Goal: Book appointment/travel/reservation

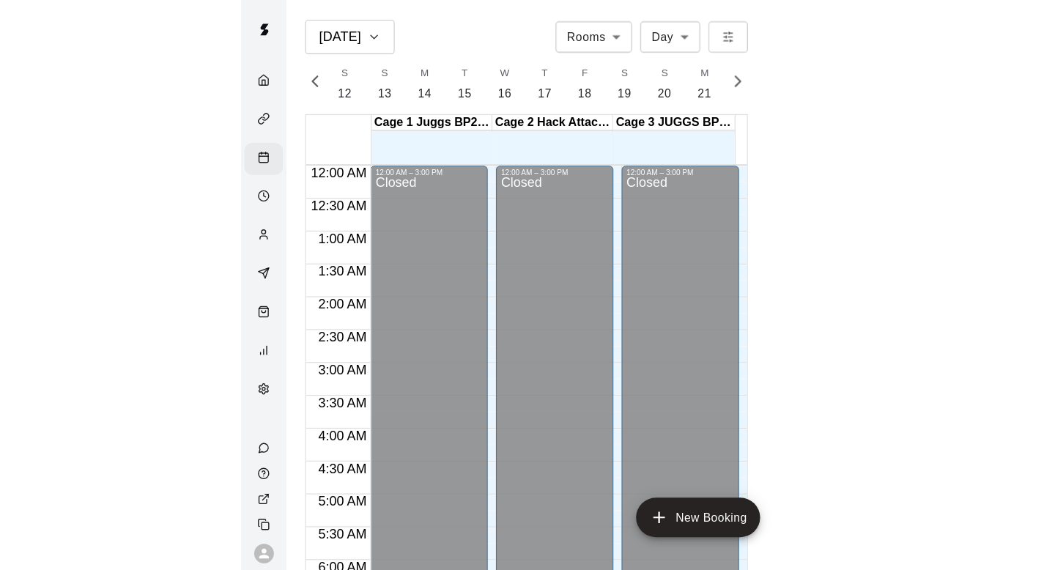
scroll to position [772, 0]
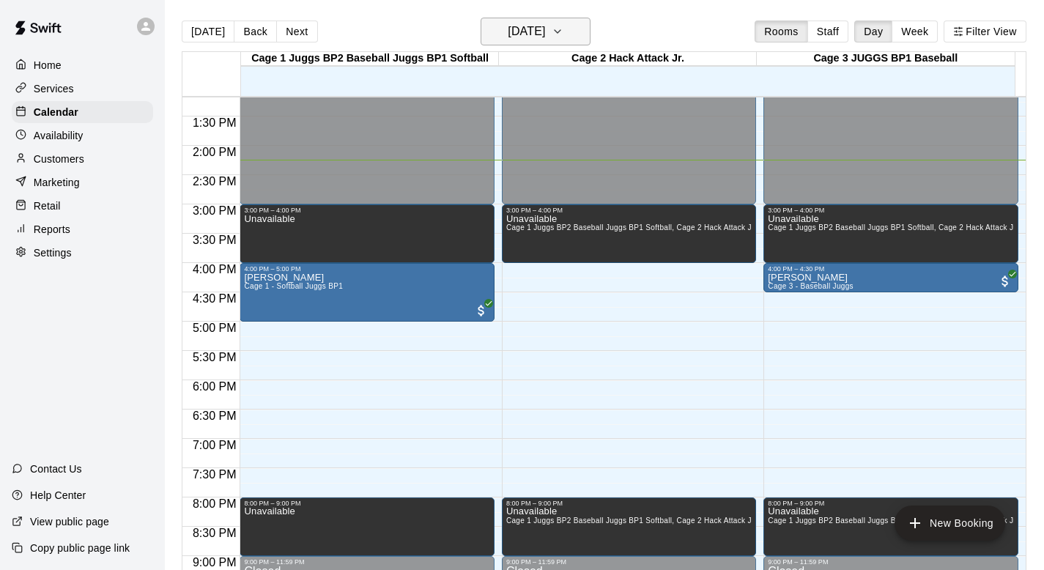
click at [501, 30] on icon "button" at bounding box center [558, 32] width 12 height 18
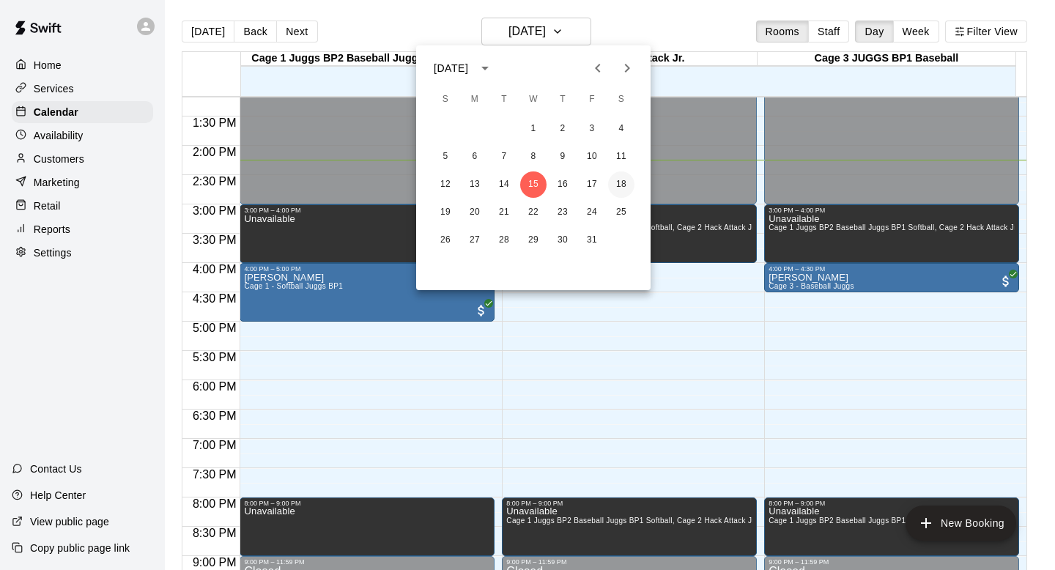
click at [501, 180] on button "18" at bounding box center [621, 184] width 26 height 26
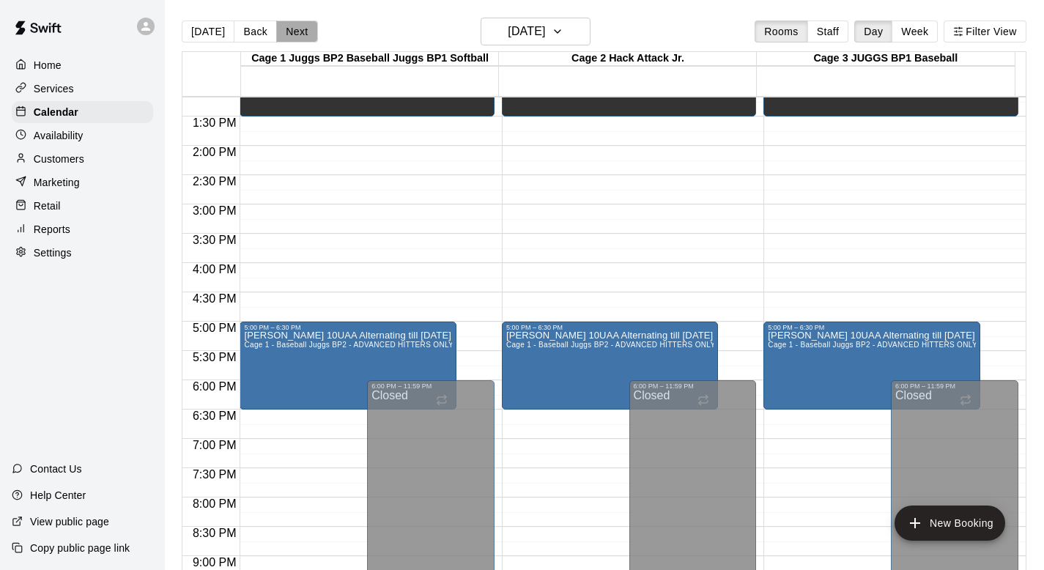
click at [292, 29] on button "Next" at bounding box center [296, 32] width 41 height 22
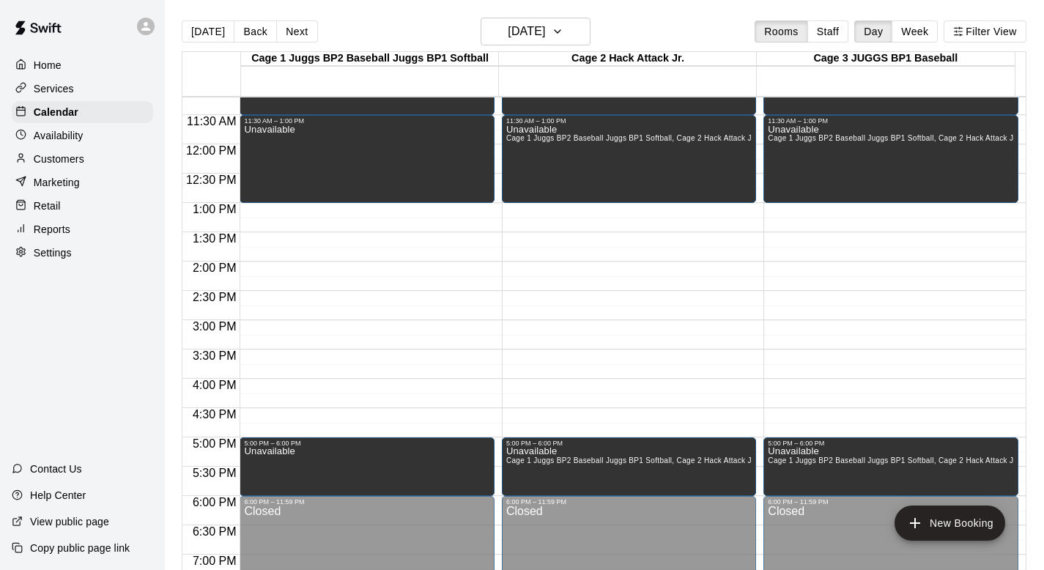
scroll to position [682, 0]
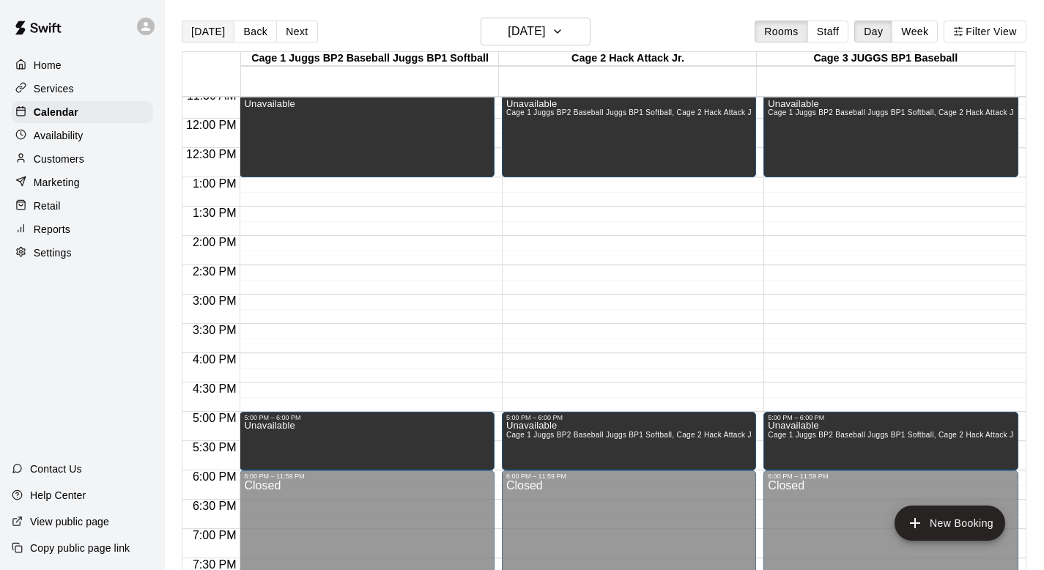
click at [202, 32] on button "[DATE]" at bounding box center [208, 32] width 53 height 22
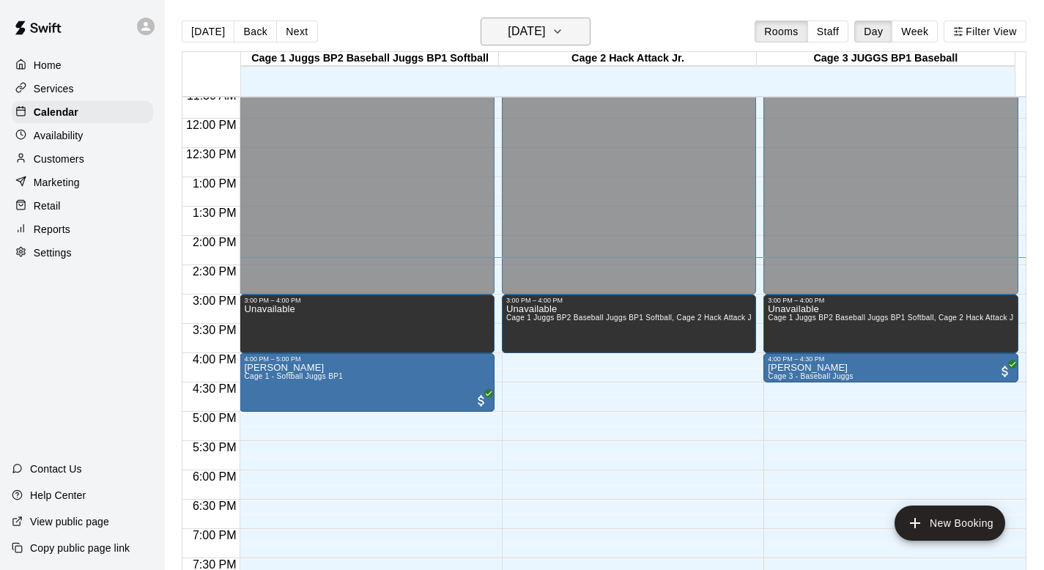
click at [501, 32] on icon "button" at bounding box center [558, 31] width 6 height 3
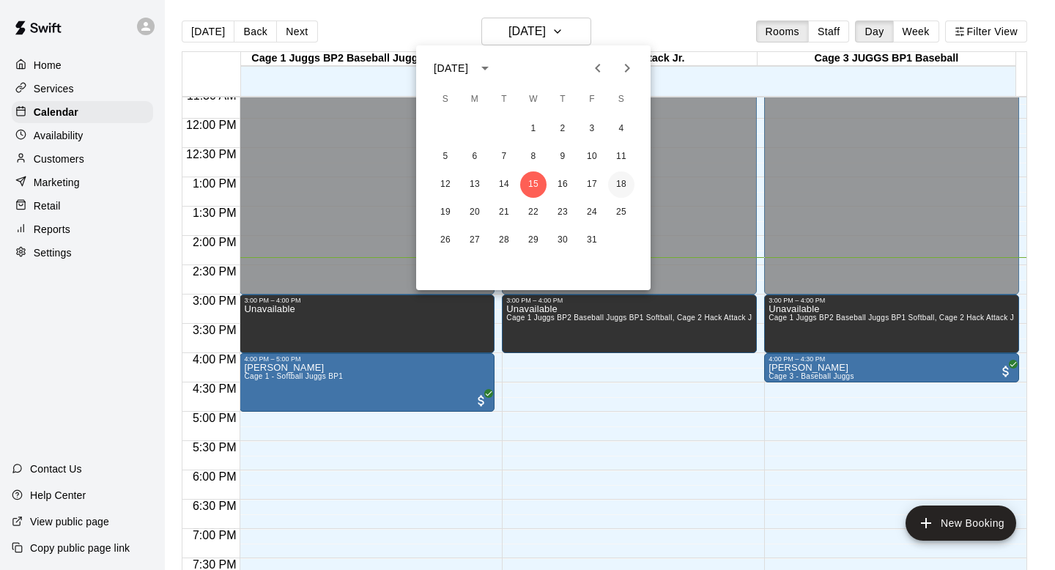
click at [501, 180] on button "18" at bounding box center [621, 184] width 26 height 26
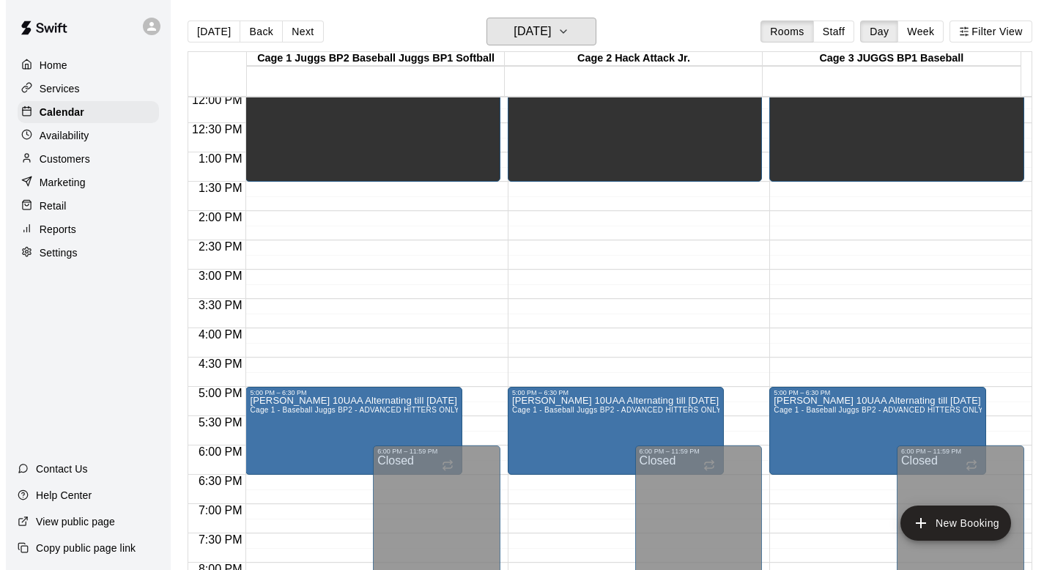
scroll to position [710, 0]
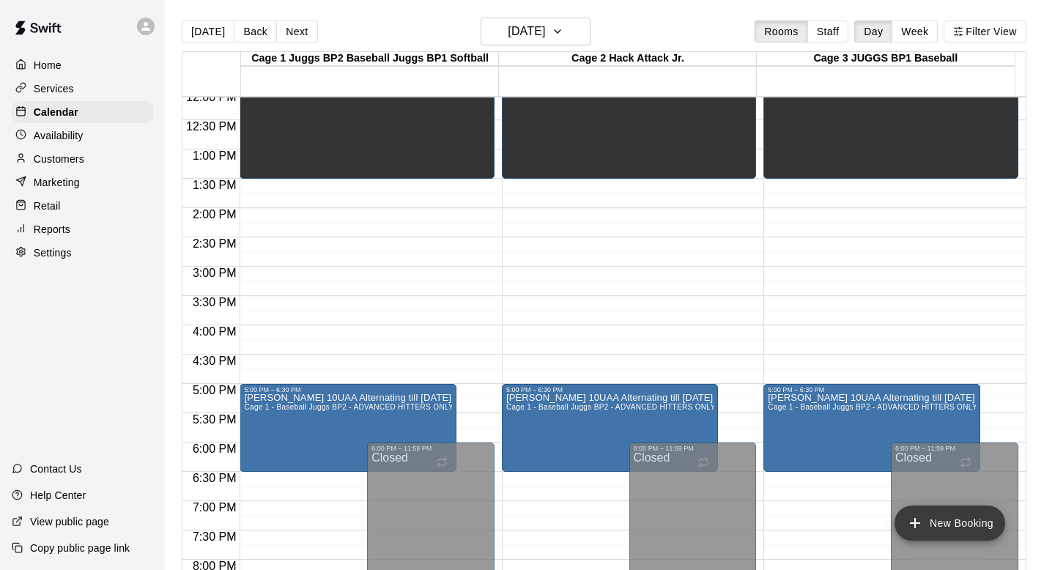
click at [501, 508] on icon "add" at bounding box center [916, 523] width 18 height 18
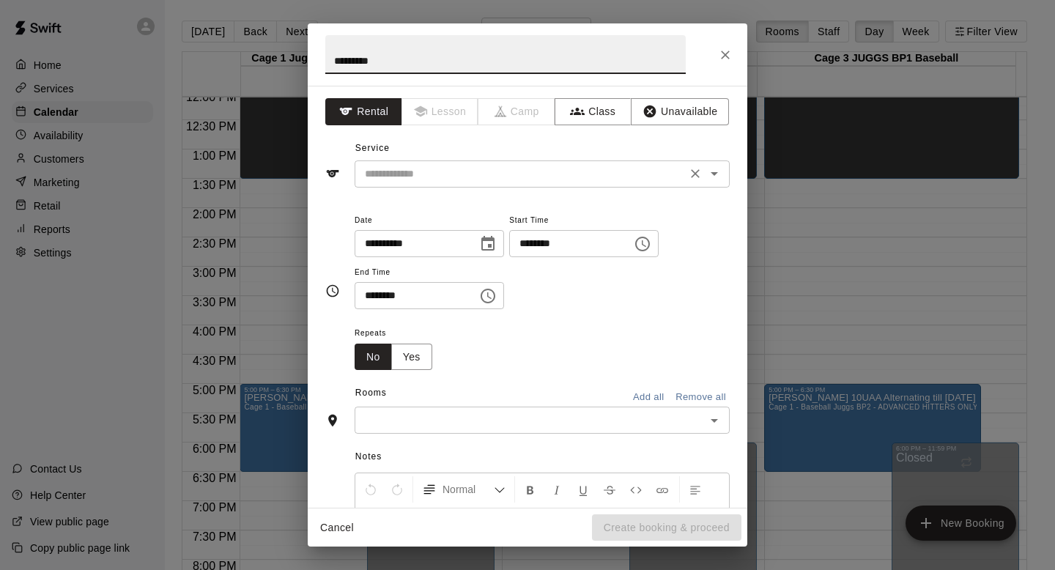
click at [501, 174] on icon "Open" at bounding box center [715, 174] width 18 height 18
type input "*********"
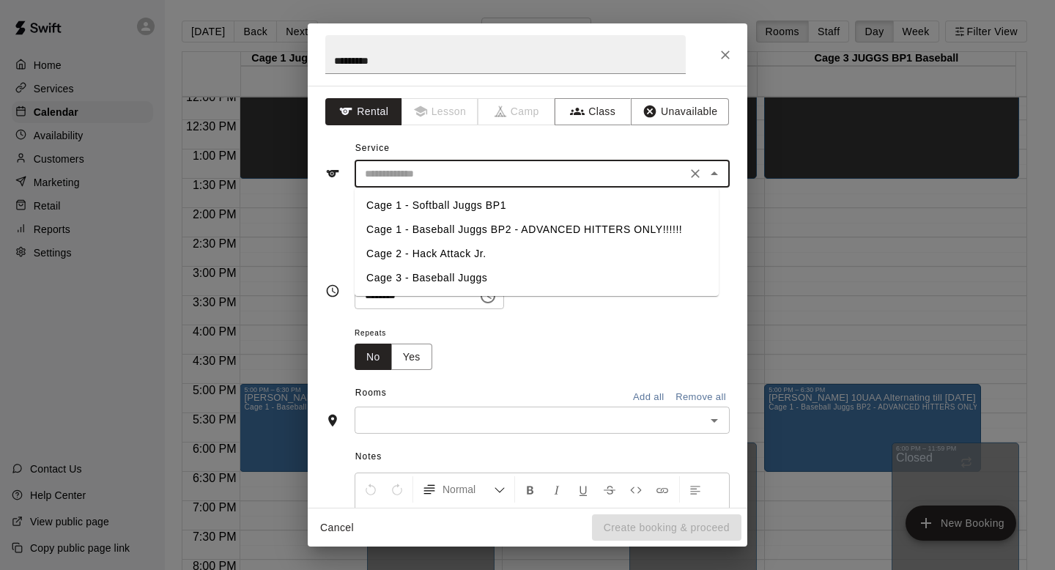
click at [395, 281] on li "Cage 3 - Baseball Juggs" at bounding box center [537, 278] width 364 height 24
type input "**********"
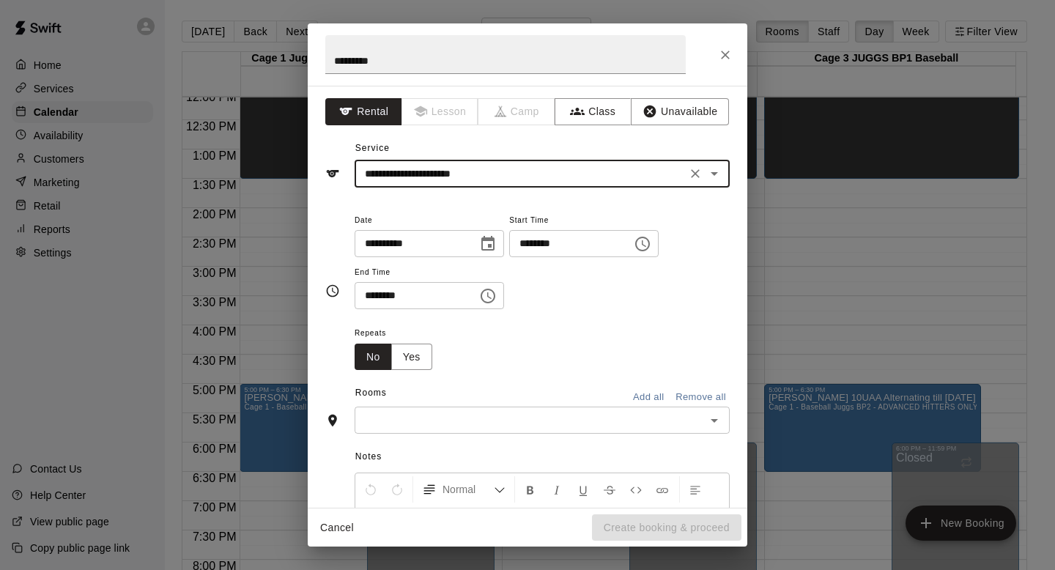
click at [501, 245] on icon "Choose time, selected time is 2:00 PM" at bounding box center [643, 244] width 18 height 18
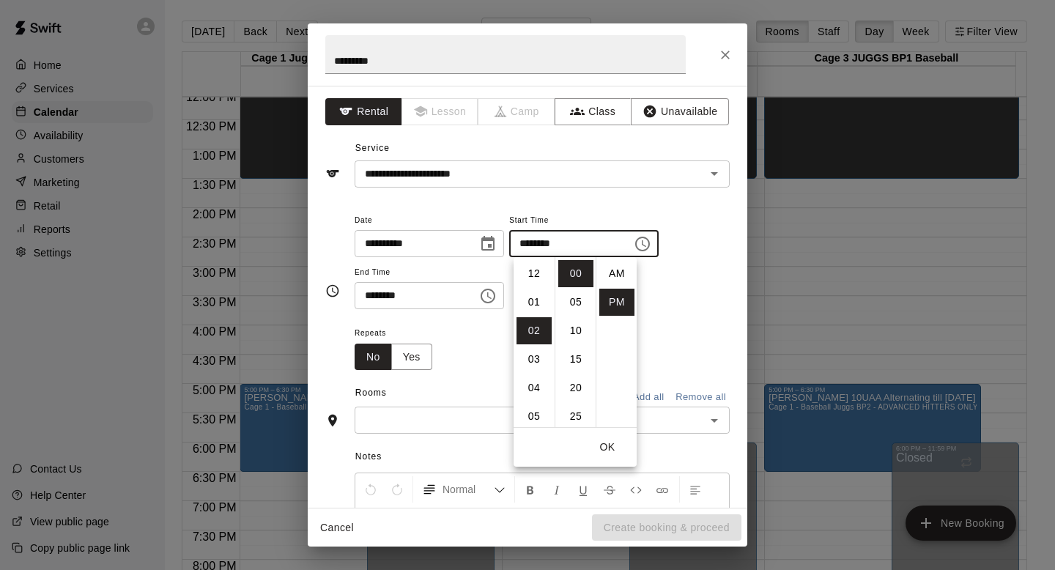
scroll to position [26, 0]
click at [501, 339] on li "09" at bounding box center [534, 344] width 35 height 27
click at [501, 274] on li "AM" at bounding box center [616, 272] width 35 height 27
type input "********"
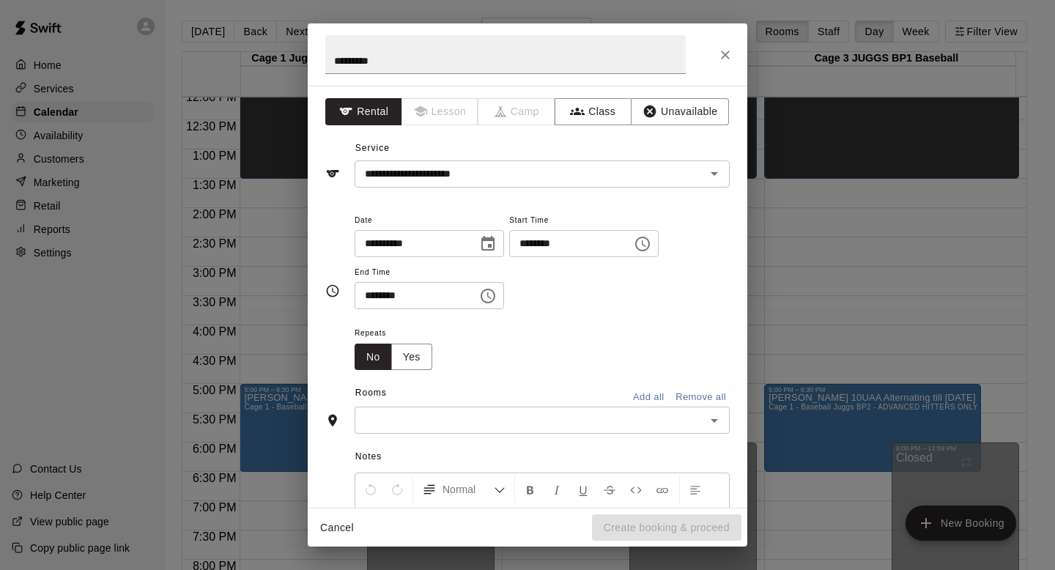
scroll to position [0, 0]
click at [490, 294] on icon "Choose time, selected time is 2:30 PM" at bounding box center [488, 296] width 18 height 18
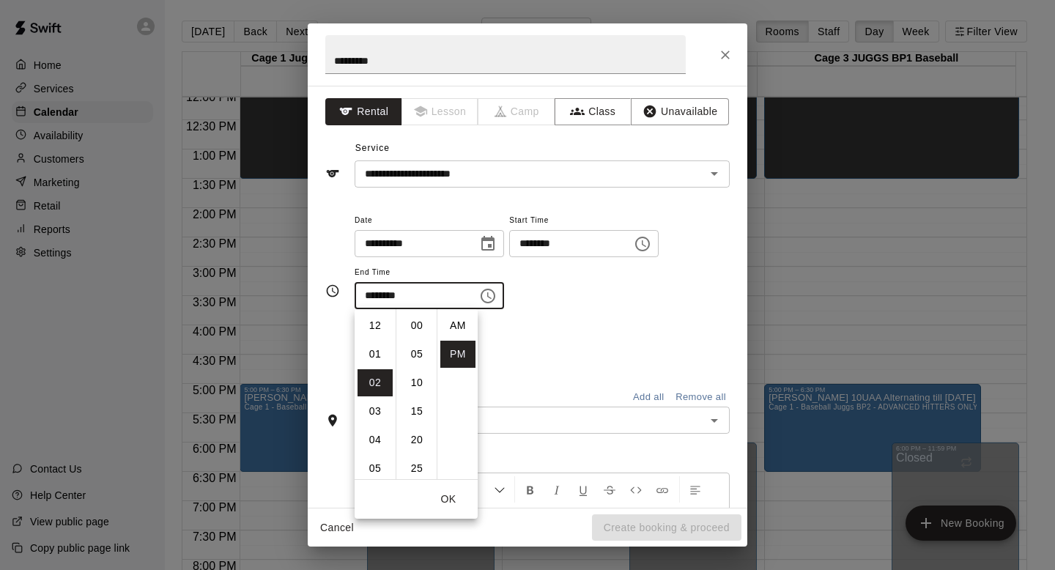
scroll to position [26, 0]
click at [376, 410] on li "10" at bounding box center [375, 413] width 35 height 27
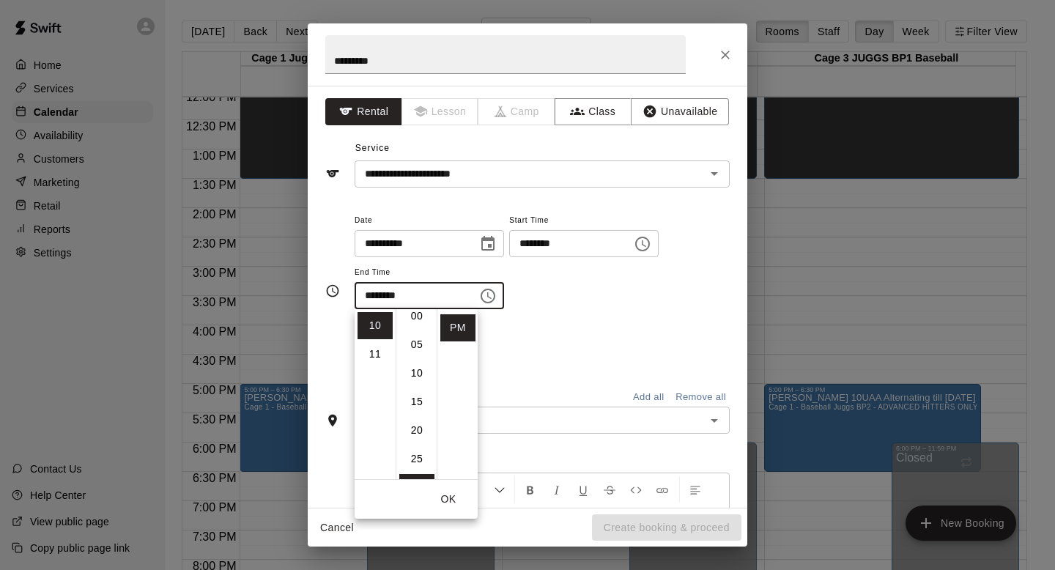
scroll to position [0, 0]
click at [406, 319] on li "00" at bounding box center [416, 325] width 35 height 27
click at [454, 321] on li "AM" at bounding box center [457, 325] width 35 height 27
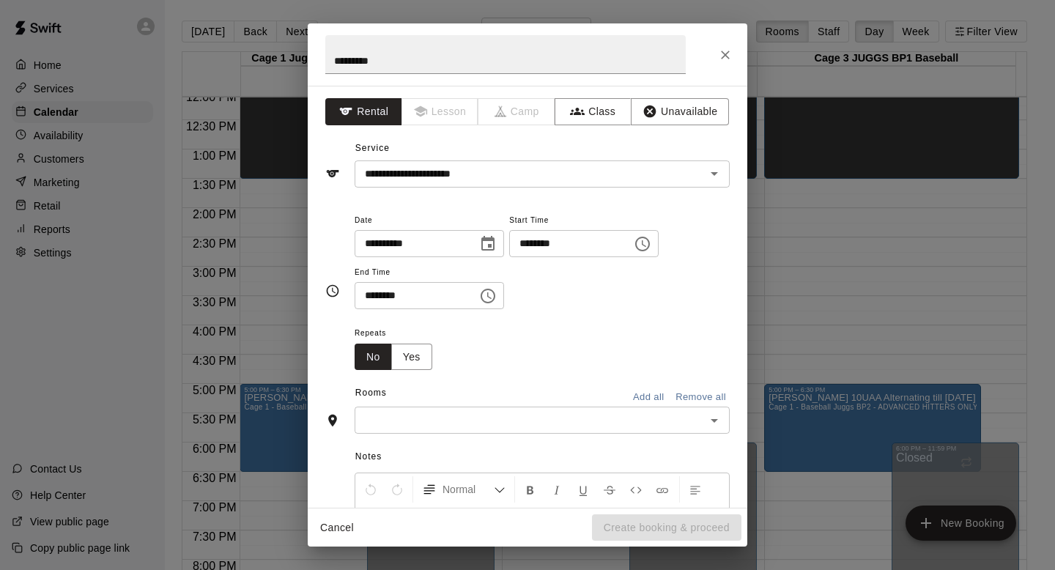
type input "********"
click at [501, 420] on icon "Open" at bounding box center [714, 421] width 7 height 4
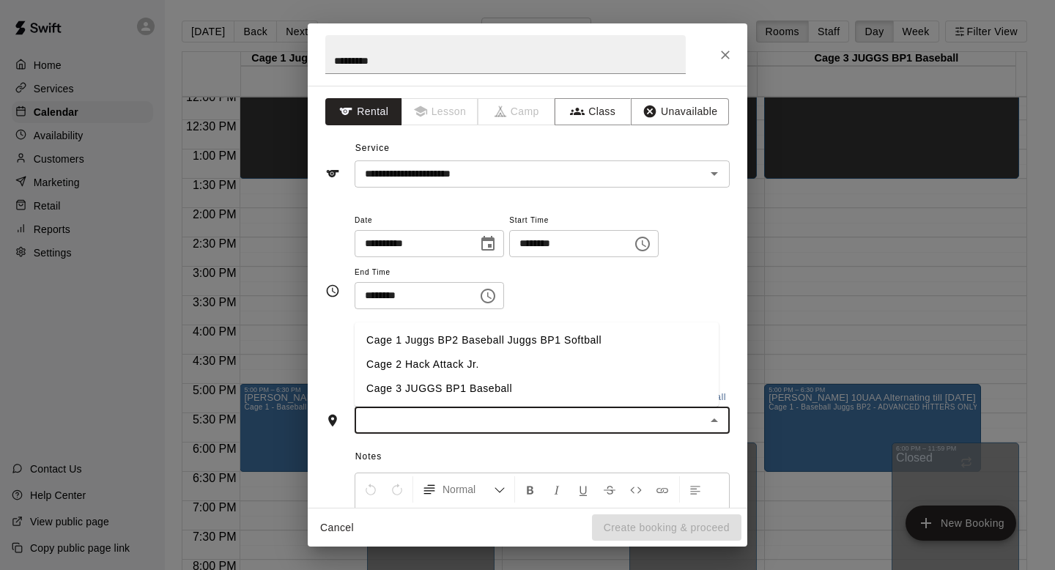
click at [410, 386] on li "Cage 3 JUGGS BP1 Baseball" at bounding box center [537, 389] width 364 height 24
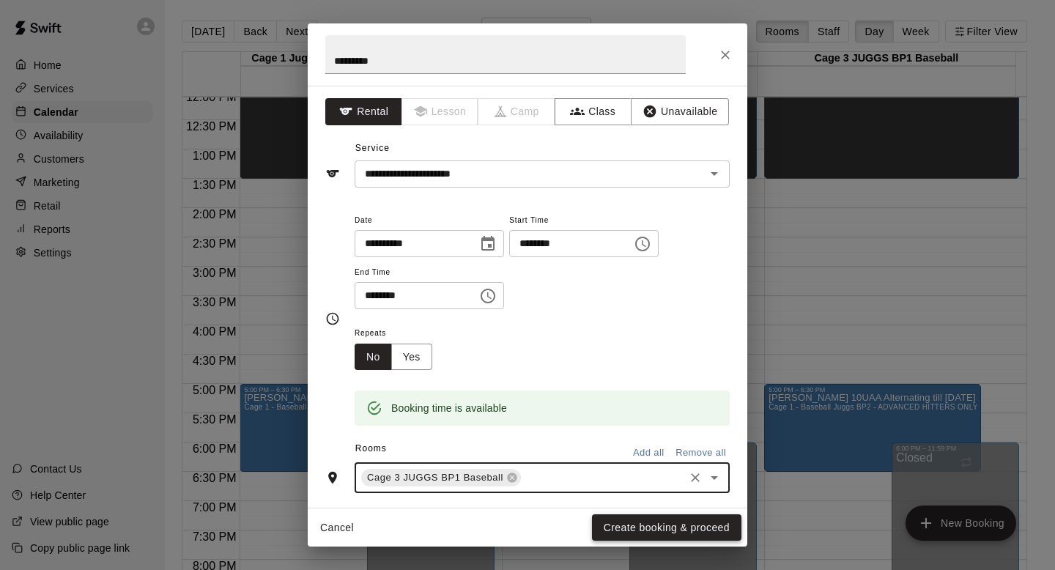
click at [501, 508] on button "Create booking & proceed" at bounding box center [666, 527] width 149 height 27
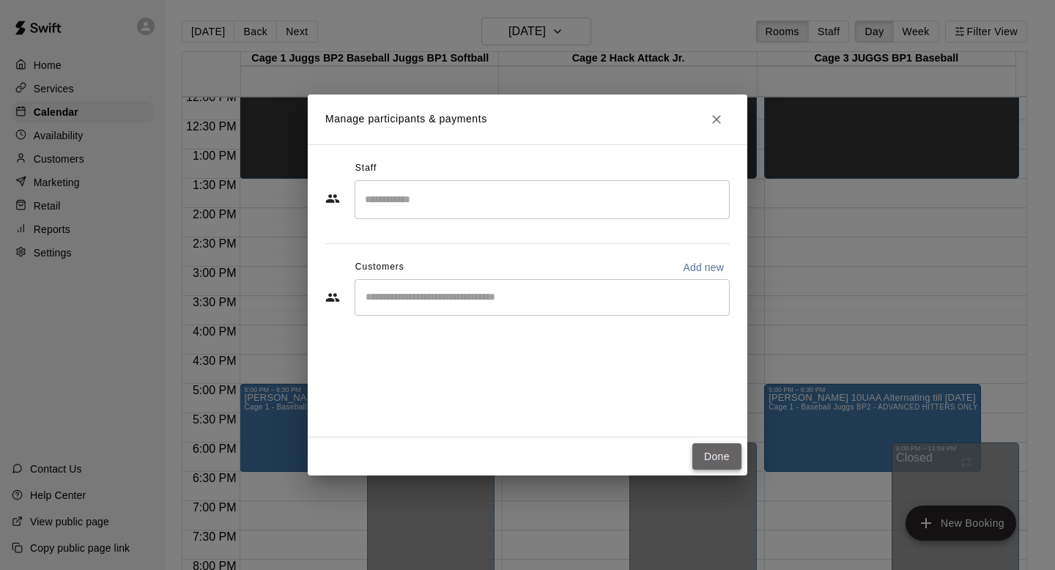
click at [501, 450] on button "Done" at bounding box center [717, 456] width 49 height 27
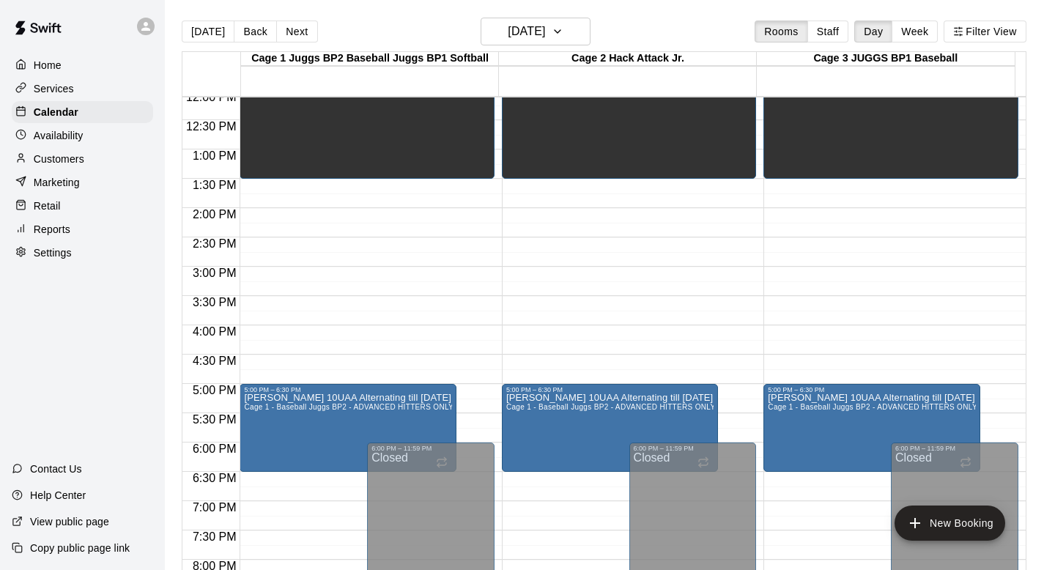
scroll to position [460, 0]
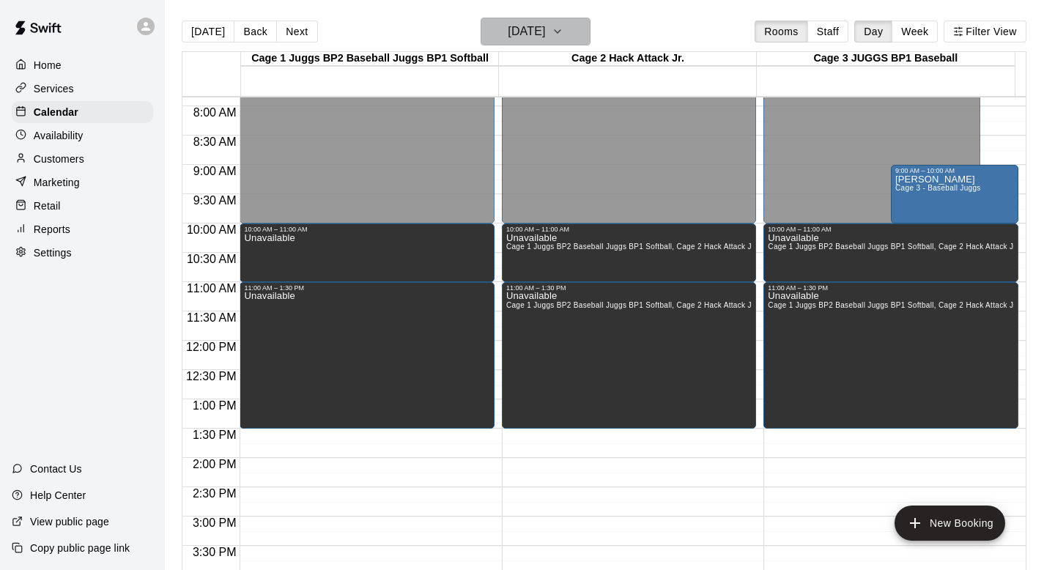
click at [501, 29] on icon "button" at bounding box center [558, 32] width 12 height 18
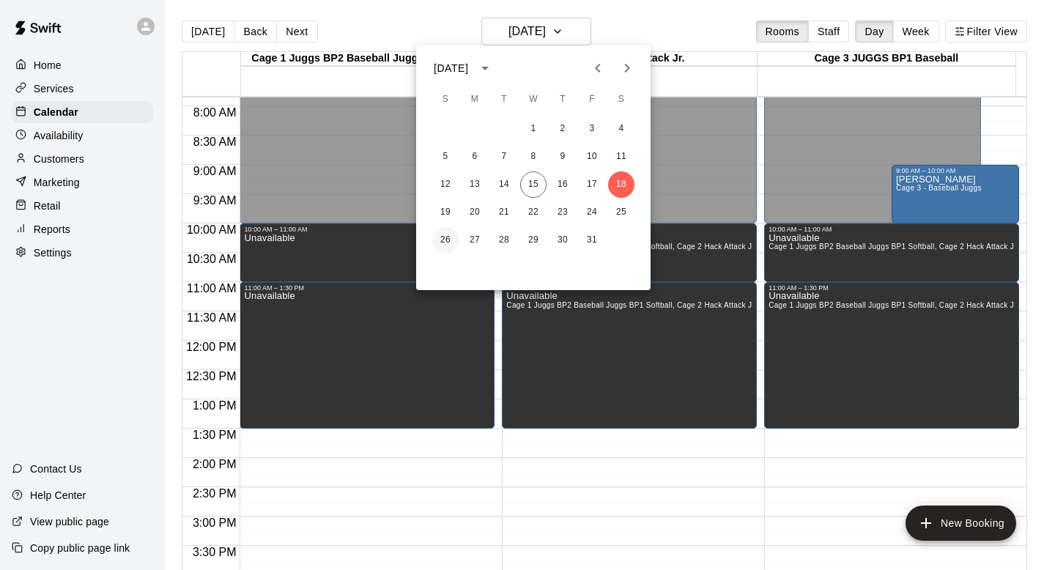
click at [446, 235] on button "26" at bounding box center [445, 240] width 26 height 26
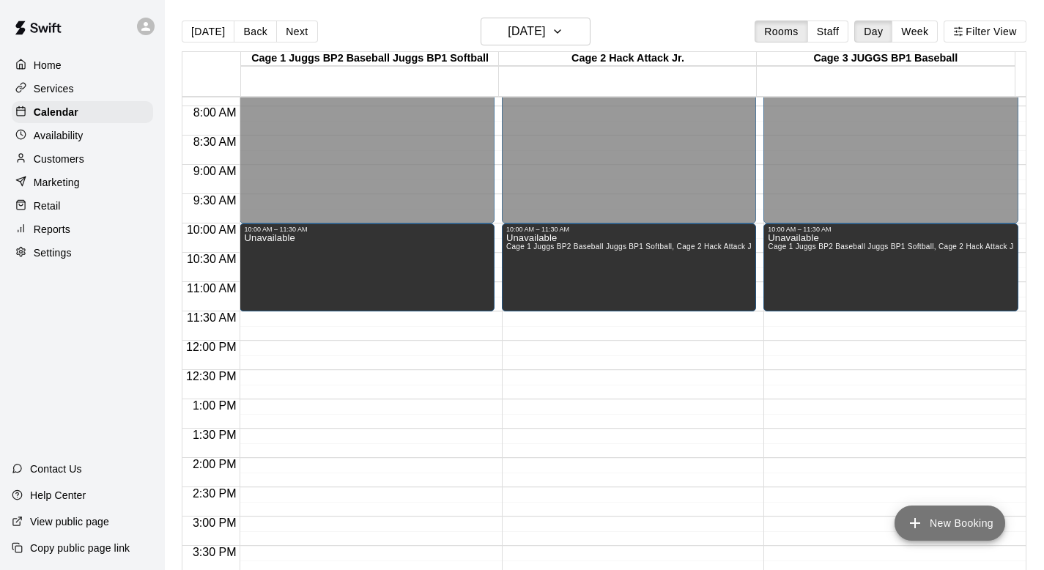
click at [501, 508] on icon "add" at bounding box center [915, 523] width 10 height 10
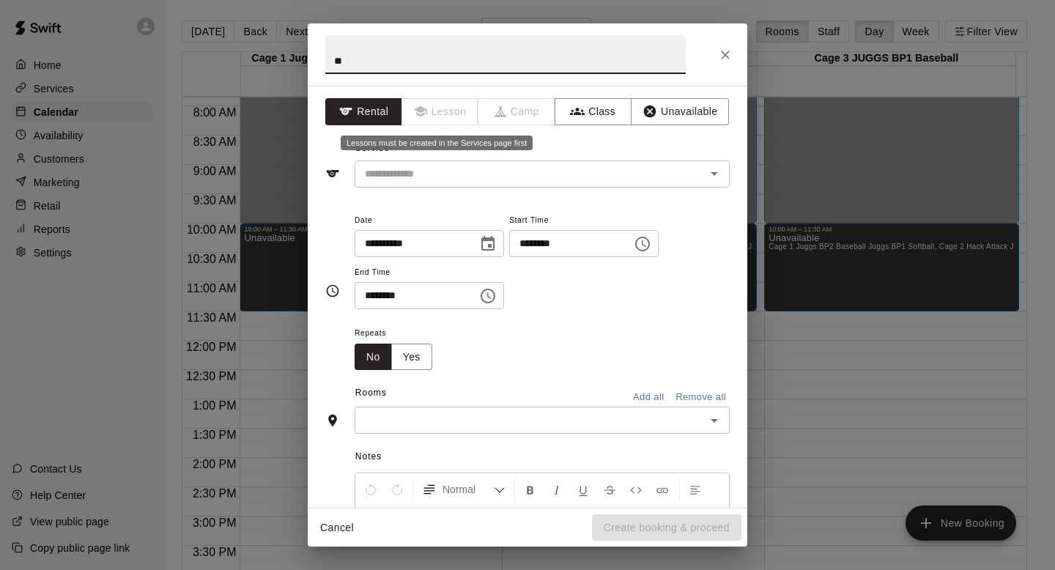
type input "*"
click at [501, 51] on icon "Close" at bounding box center [725, 55] width 15 height 15
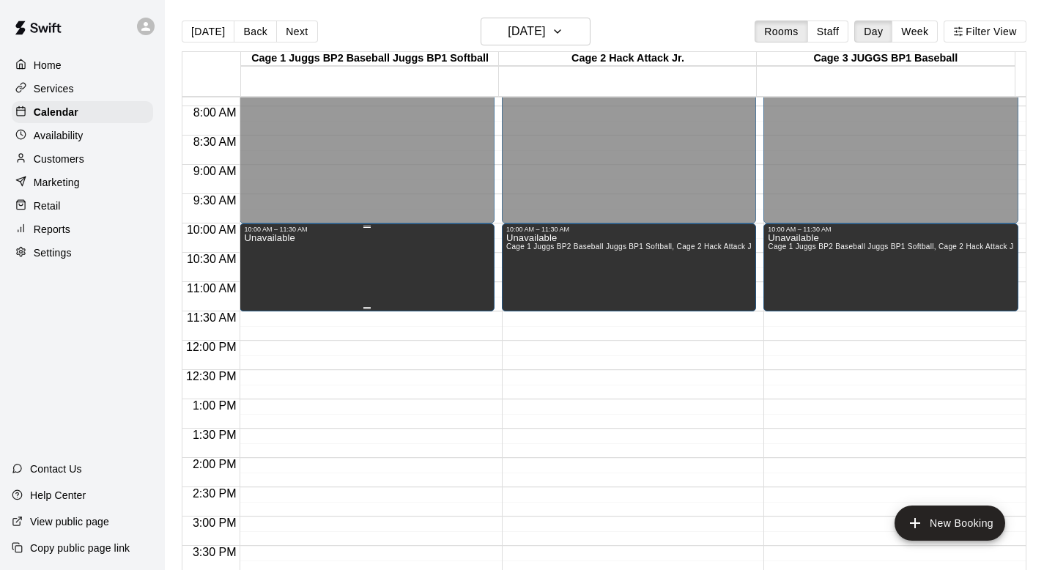
click at [365, 276] on div "Unavailable" at bounding box center [366, 518] width 245 height 570
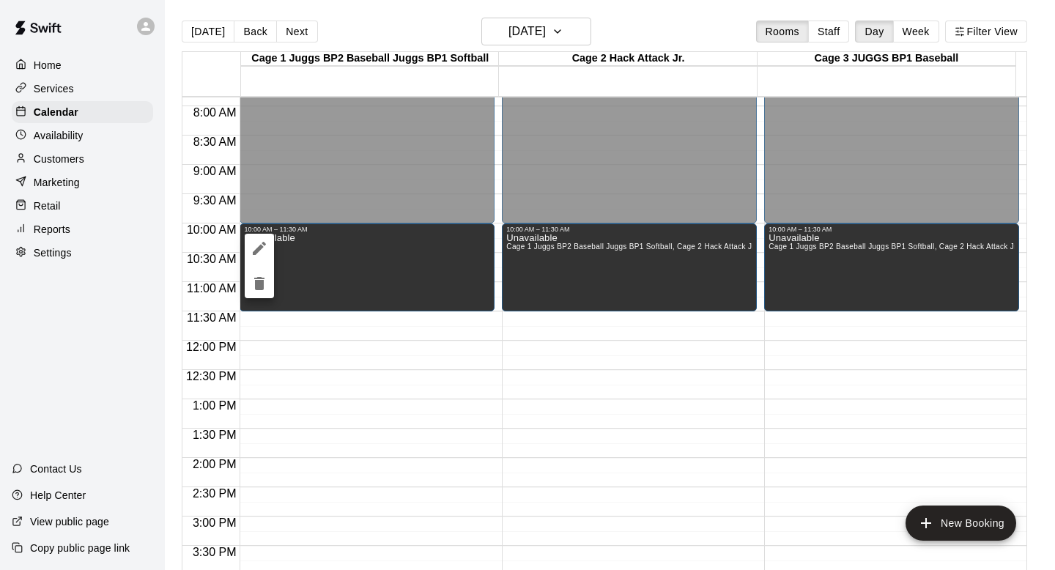
click at [256, 284] on icon "delete" at bounding box center [259, 283] width 10 height 13
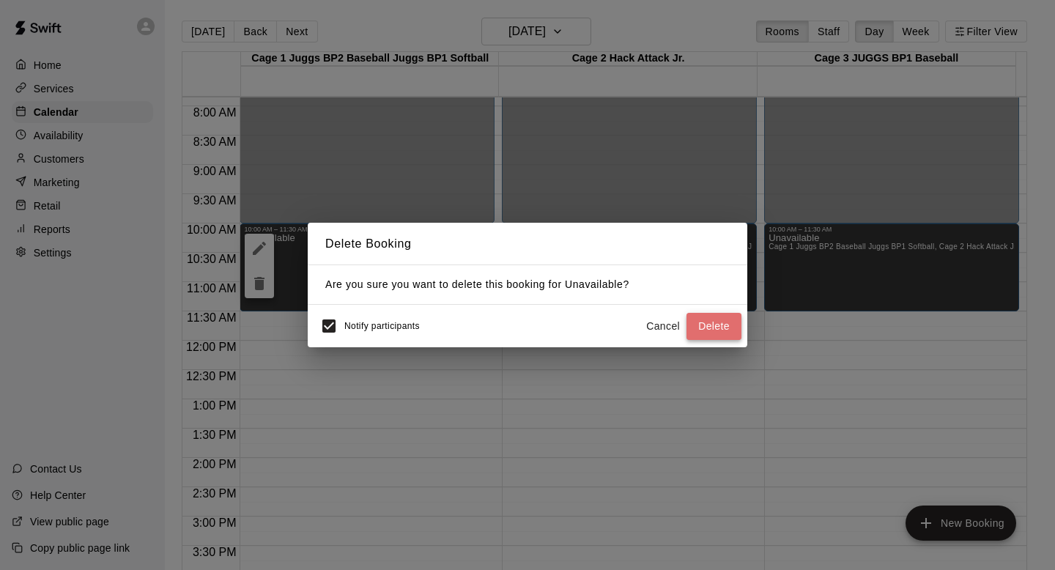
click at [501, 319] on button "Delete" at bounding box center [714, 326] width 55 height 27
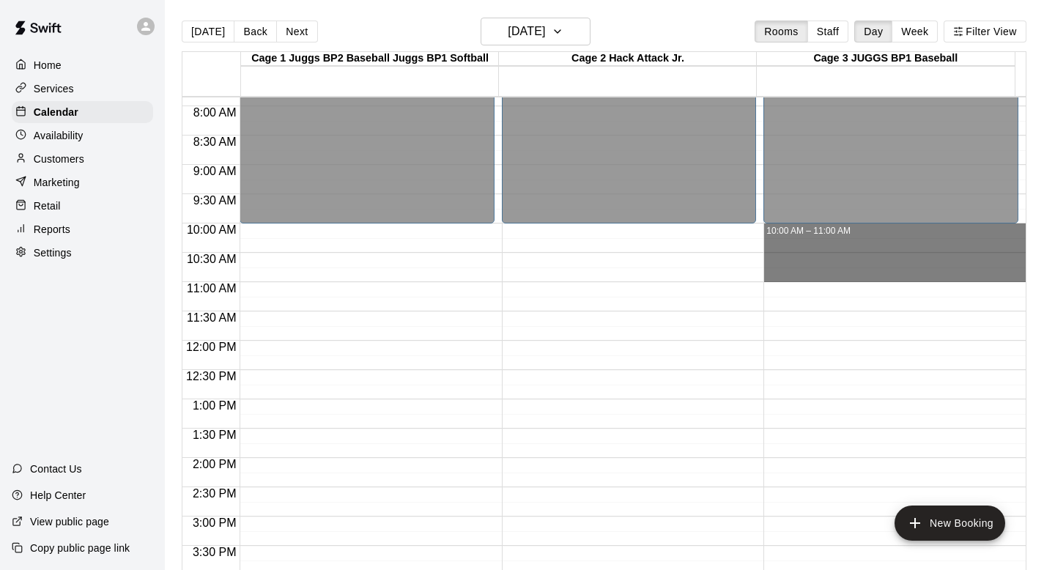
drag, startPoint x: 782, startPoint y: 229, endPoint x: 783, endPoint y: 272, distance: 43.3
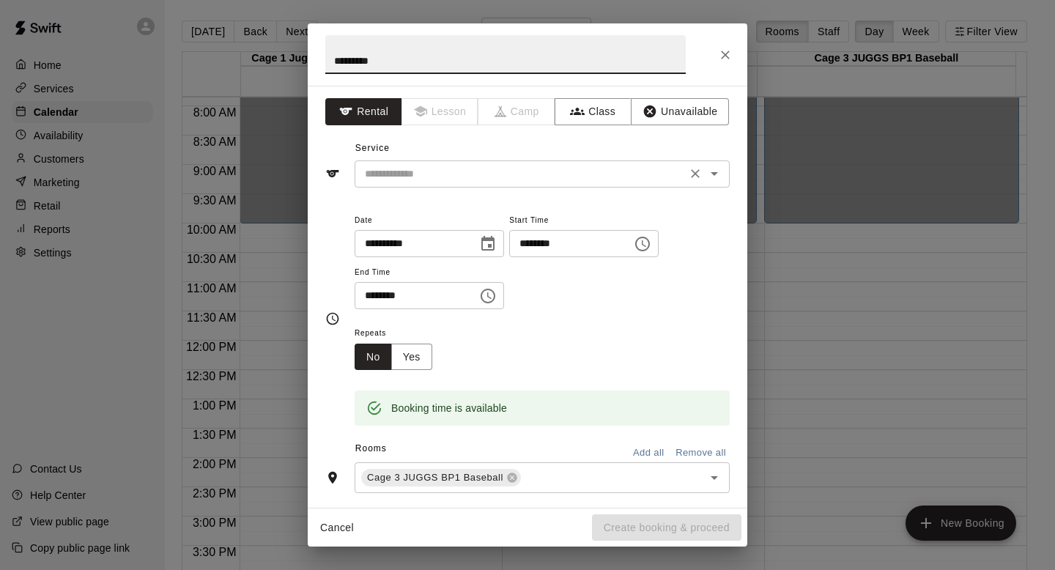
click at [501, 173] on icon "Open" at bounding box center [714, 174] width 7 height 4
type input "*********"
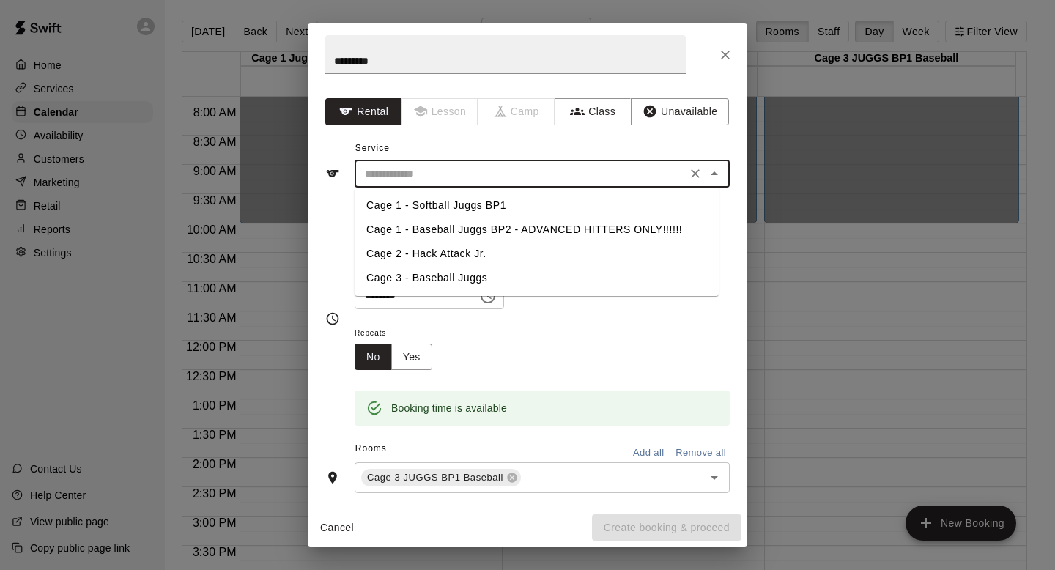
click at [443, 275] on li "Cage 3 - Baseball Juggs" at bounding box center [537, 278] width 364 height 24
type input "**********"
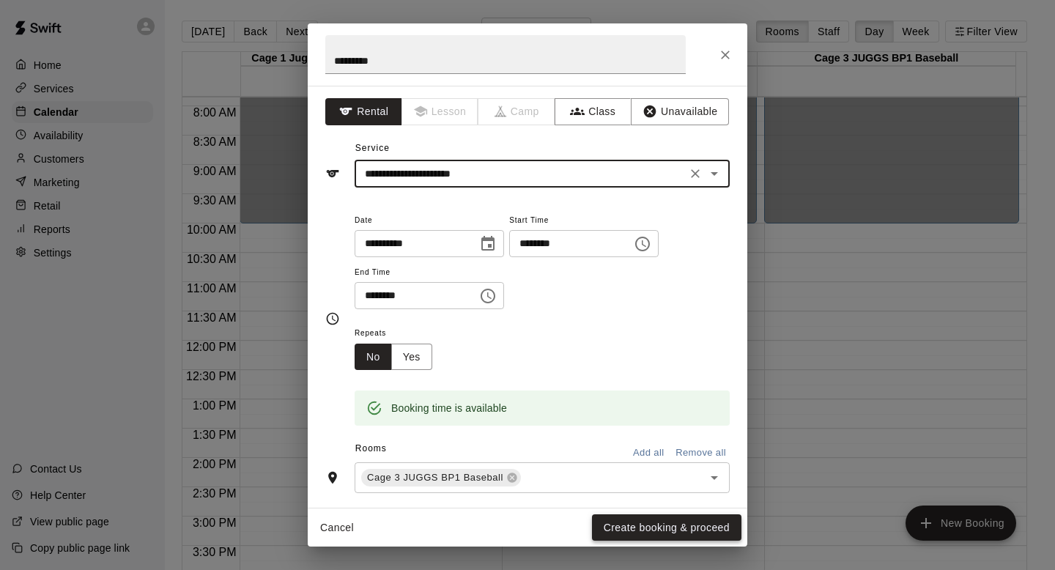
click at [501, 508] on button "Create booking & proceed" at bounding box center [666, 527] width 149 height 27
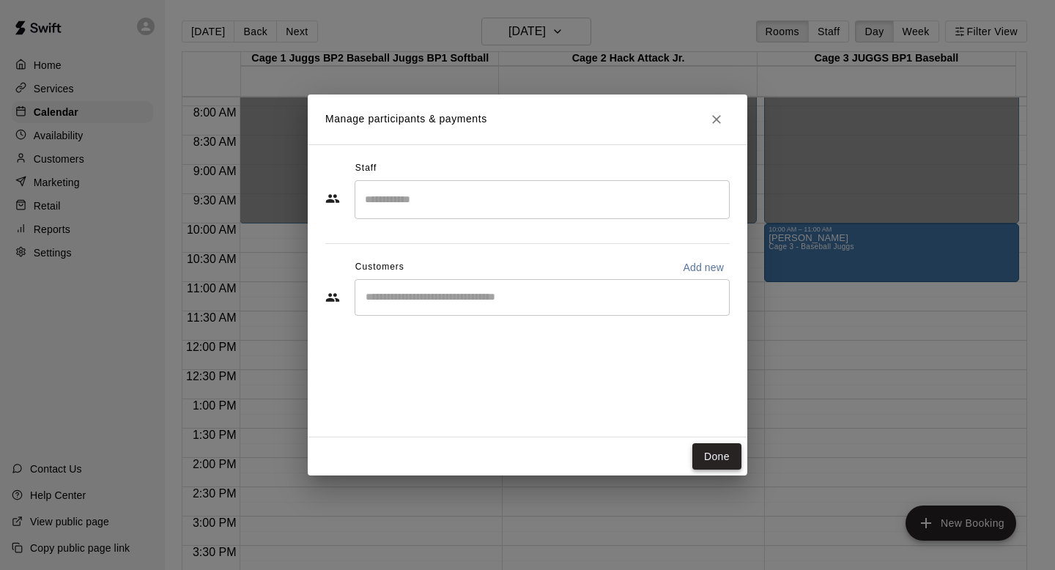
click at [501, 450] on button "Done" at bounding box center [717, 456] width 49 height 27
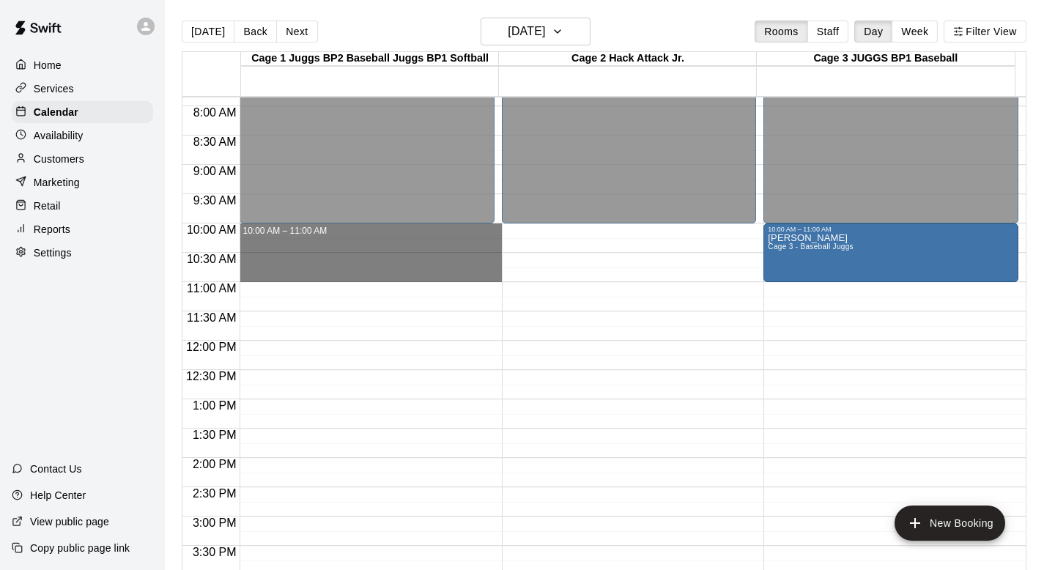
drag, startPoint x: 280, startPoint y: 230, endPoint x: 283, endPoint y: 273, distance: 43.3
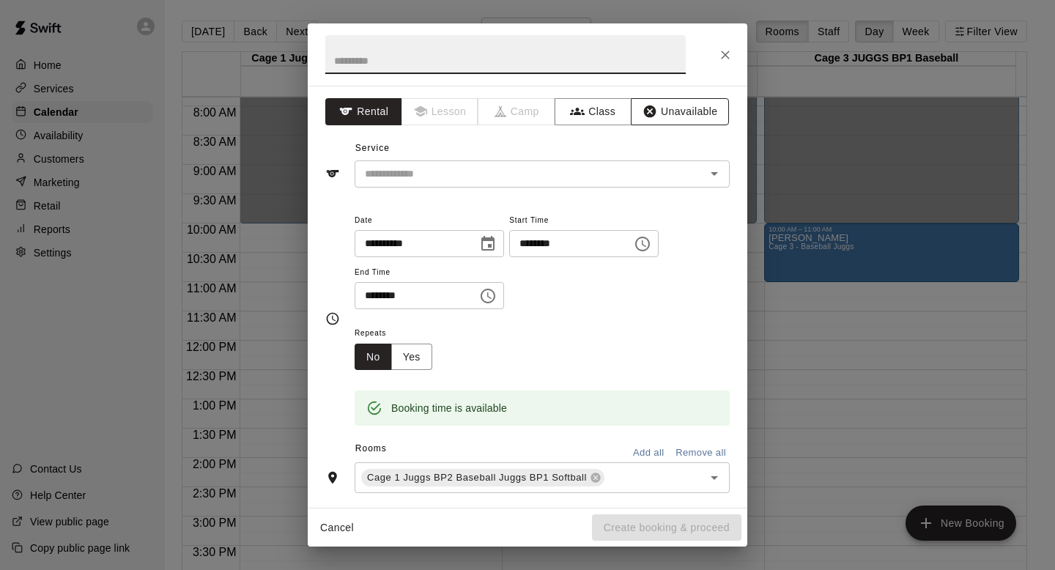
click at [501, 108] on button "Unavailable" at bounding box center [680, 111] width 98 height 27
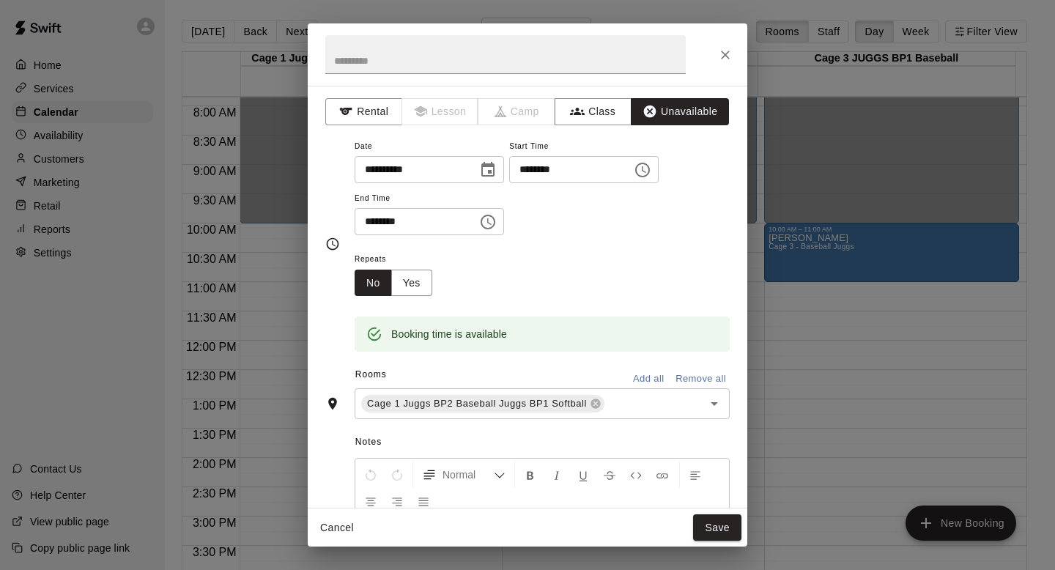
click at [501, 371] on button "Add all" at bounding box center [648, 379] width 47 height 23
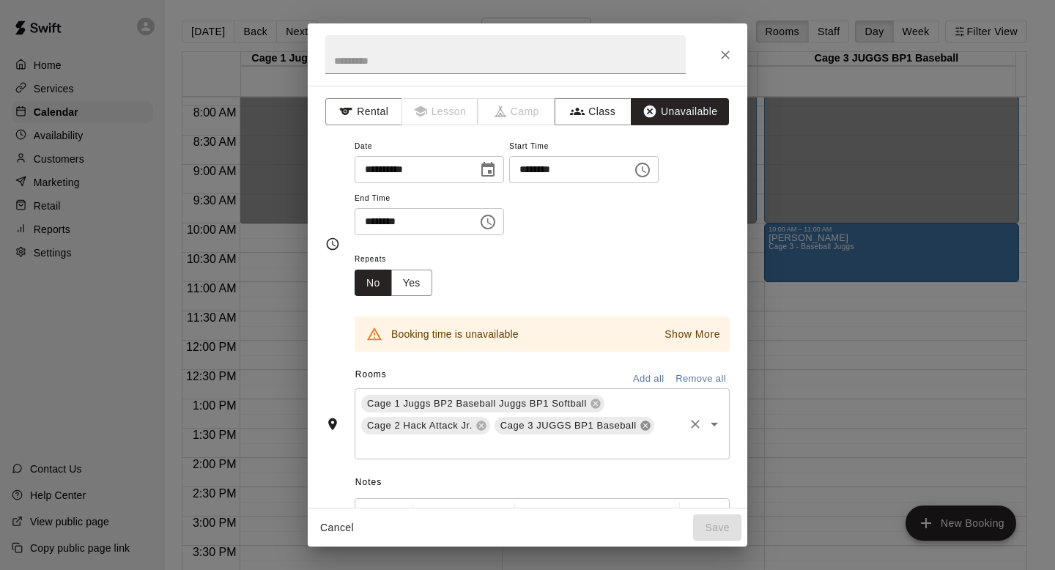
click at [501, 424] on icon at bounding box center [645, 426] width 10 height 10
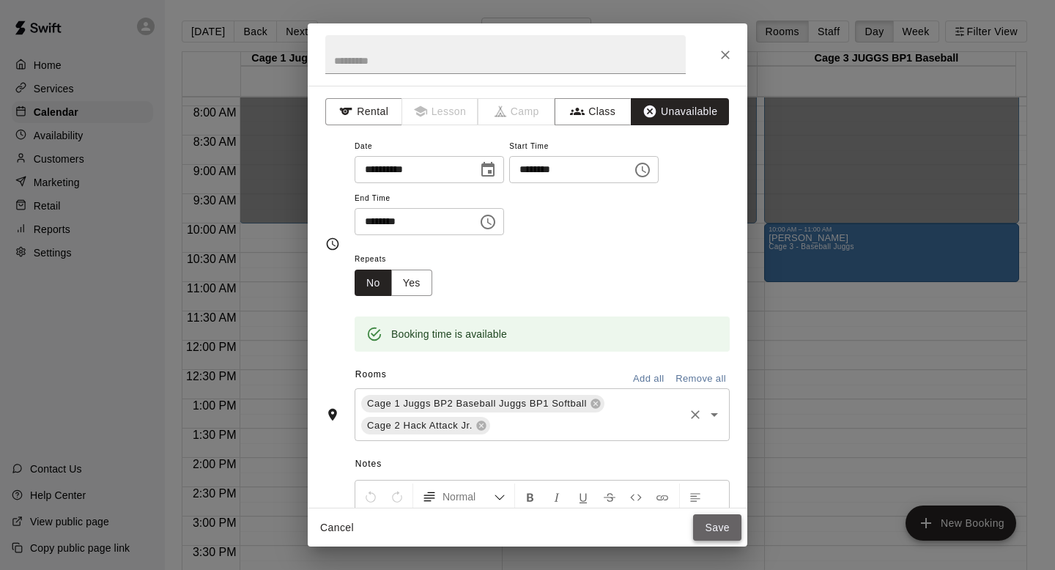
click at [501, 508] on button "Save" at bounding box center [717, 527] width 48 height 27
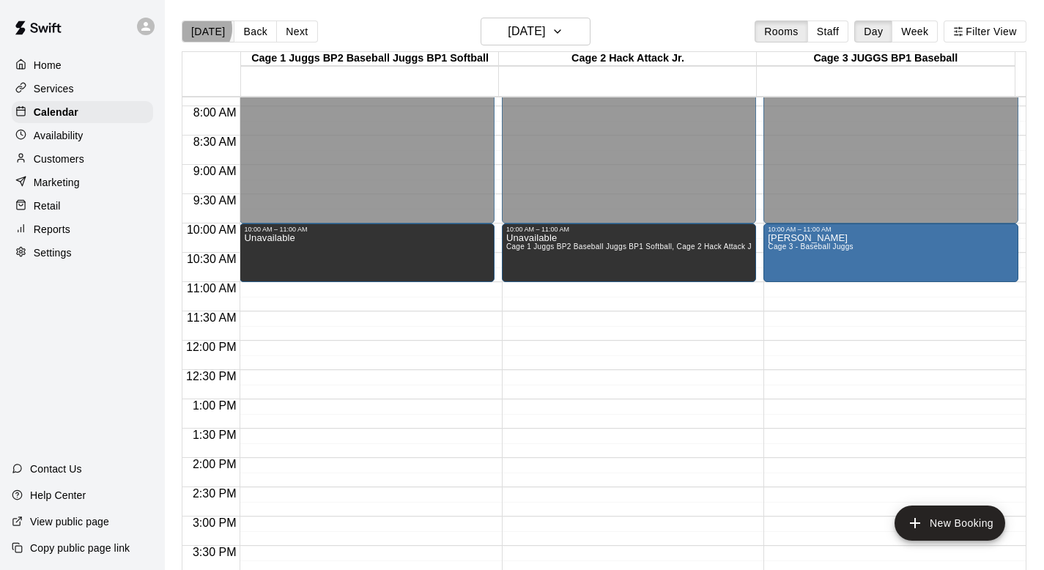
click at [199, 29] on button "[DATE]" at bounding box center [208, 32] width 53 height 22
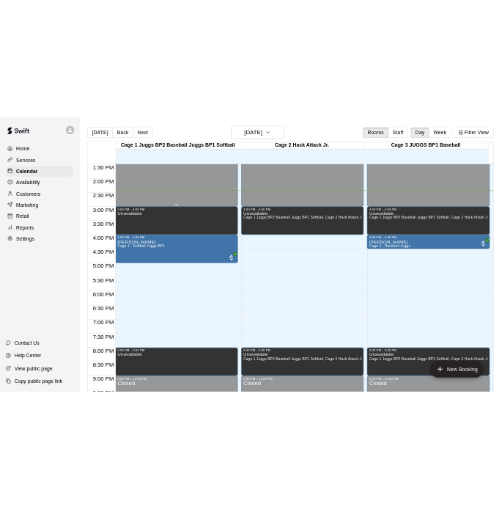
scroll to position [906, 0]
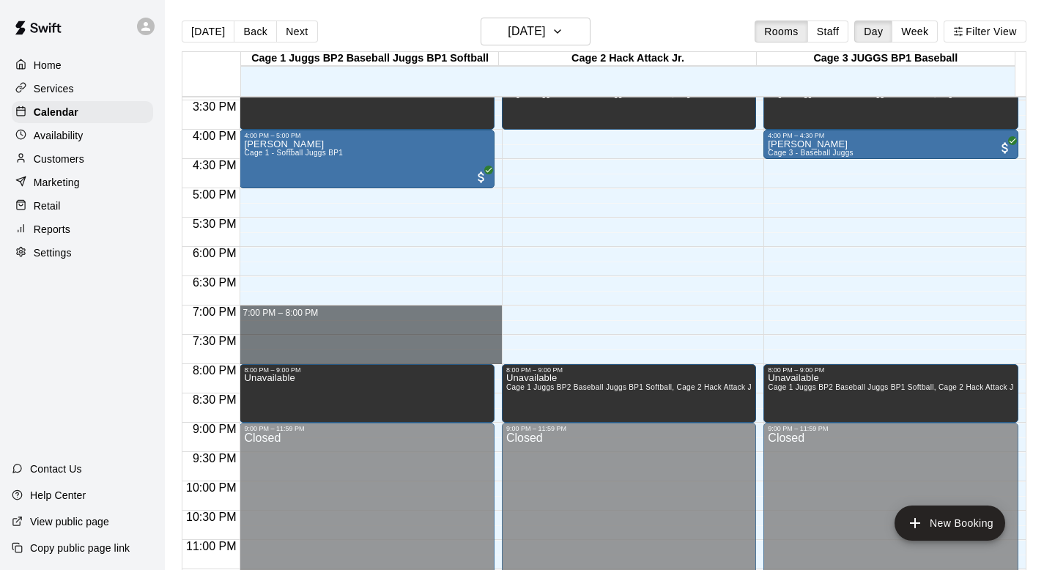
drag, startPoint x: 276, startPoint y: 309, endPoint x: 270, endPoint y: 353, distance: 45.1
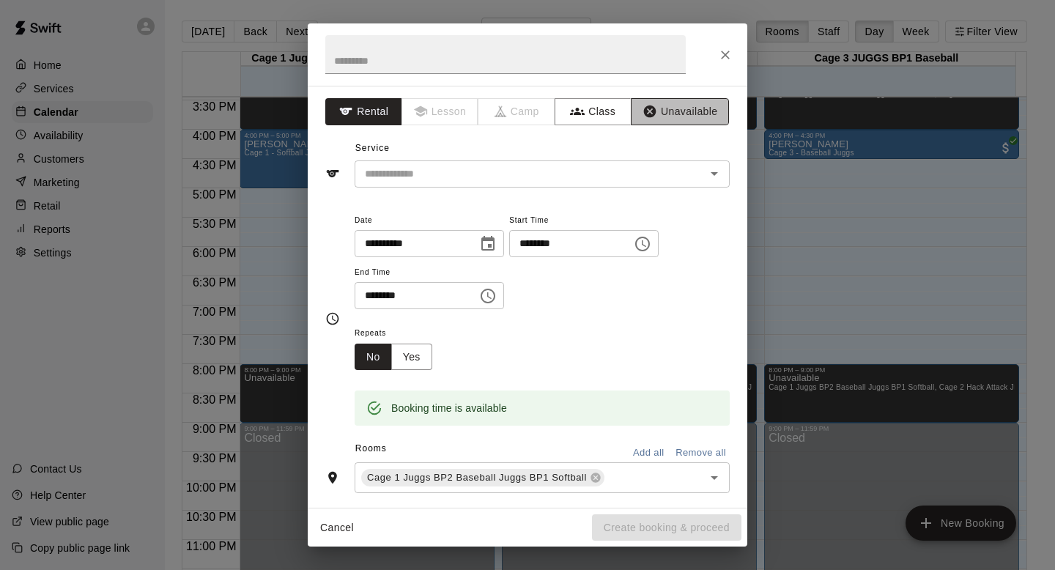
click at [501, 108] on button "Unavailable" at bounding box center [680, 111] width 98 height 27
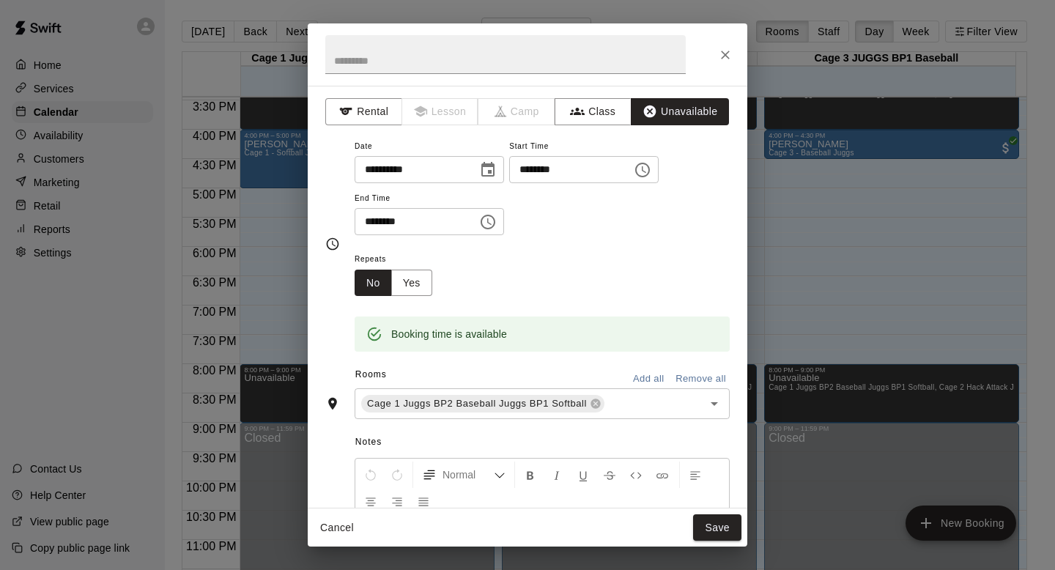
click at [501, 377] on button "Add all" at bounding box center [648, 379] width 47 height 23
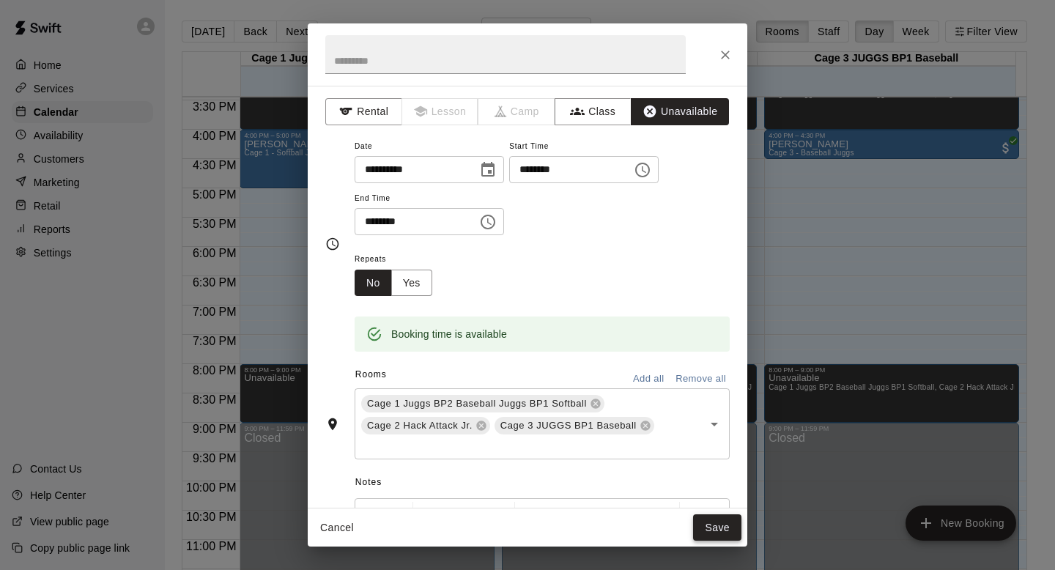
click at [501, 508] on button "Save" at bounding box center [717, 527] width 48 height 27
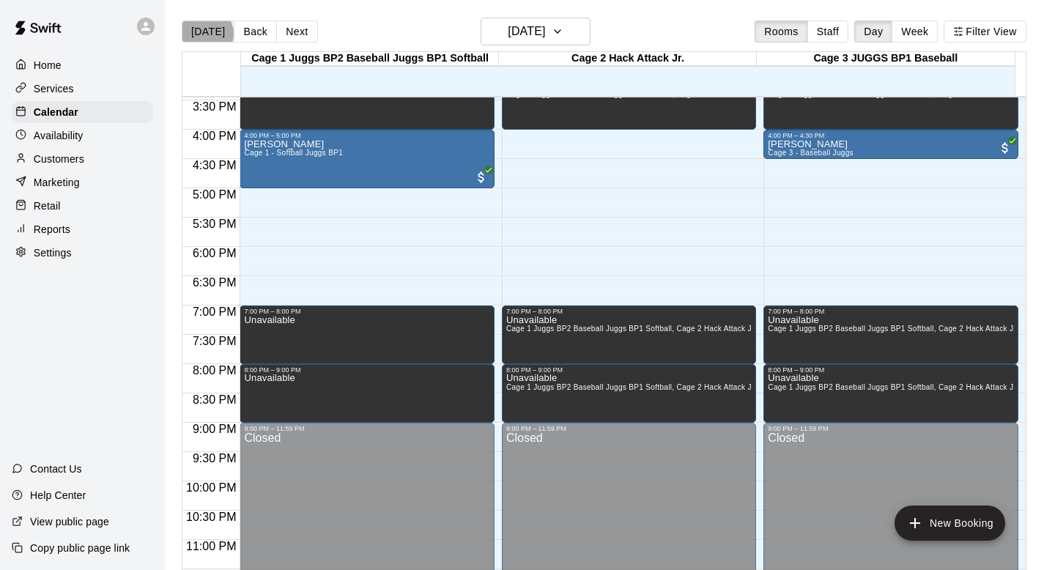
click at [206, 34] on button "[DATE]" at bounding box center [208, 32] width 53 height 22
